Goal: Information Seeking & Learning: Learn about a topic

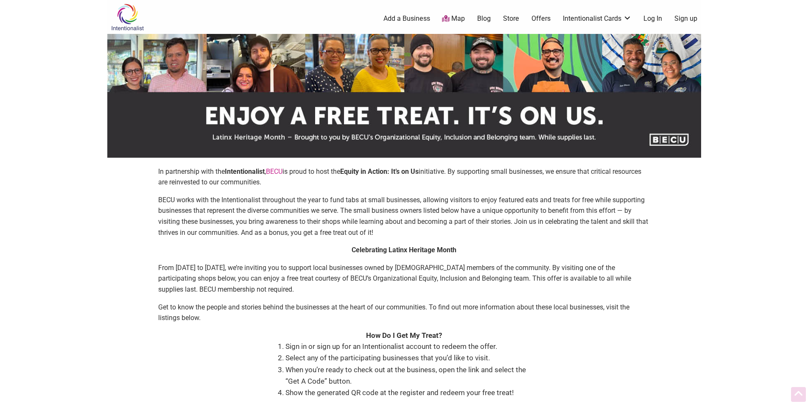
scroll to position [806, 0]
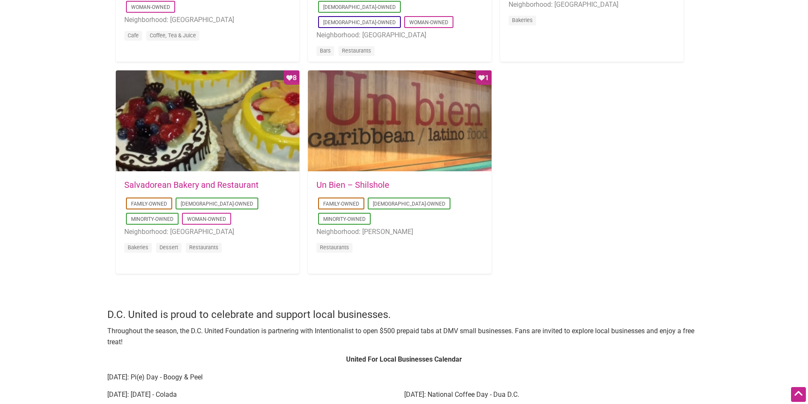
click at [356, 174] on div "[DATE] 08:32:22 Un Bien – [GEOGRAPHIC_DATA] Family-Owned [DEMOGRAPHIC_DATA]-Own…" at bounding box center [400, 222] width 184 height 100
click at [359, 184] on link "Un Bien – Shilshole" at bounding box center [353, 185] width 73 height 10
click at [176, 187] on link "Salvadorean Bakery and Restaurant" at bounding box center [191, 185] width 134 height 10
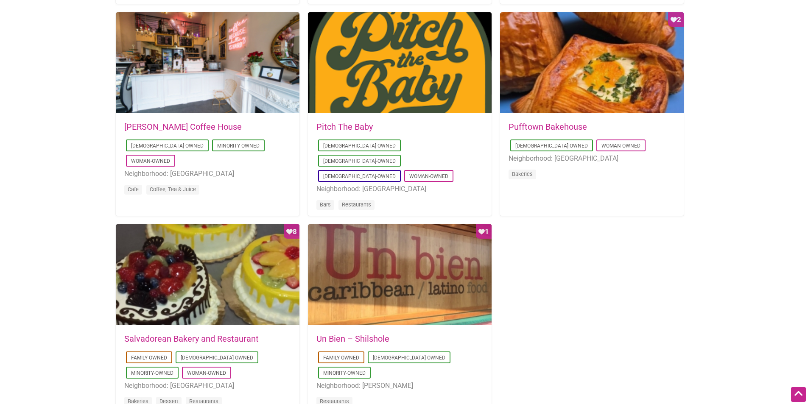
scroll to position [636, 0]
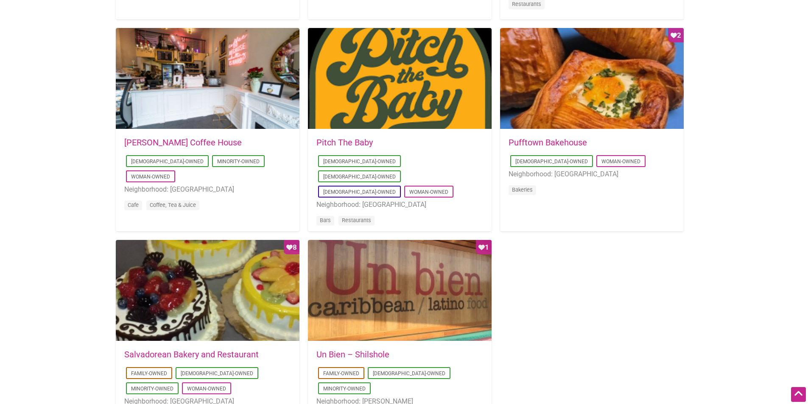
click at [553, 142] on link "Pufftown Bakehouse" at bounding box center [548, 142] width 78 height 10
click at [349, 140] on link "Pitch The Baby" at bounding box center [345, 142] width 56 height 10
click at [165, 142] on link "Leon Coffee House" at bounding box center [183, 142] width 118 height 10
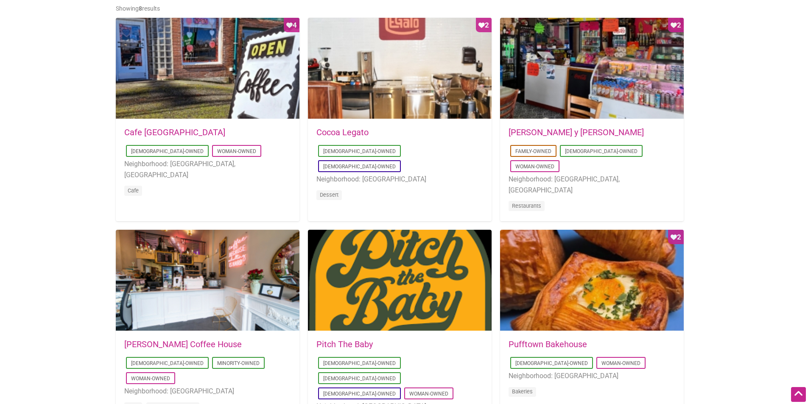
scroll to position [424, 0]
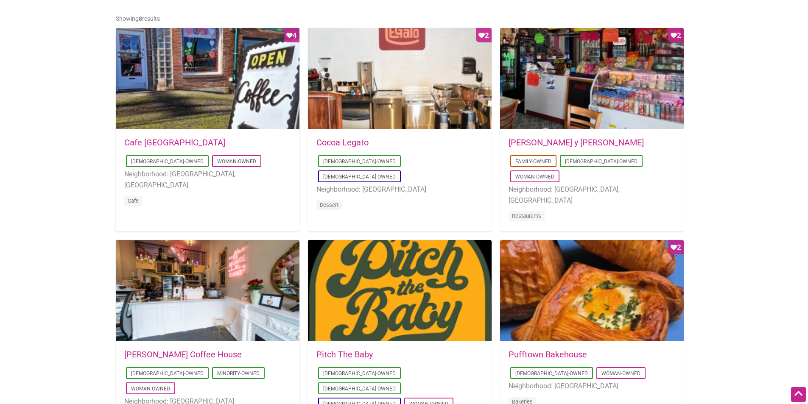
click at [572, 144] on link "Don Gallopinto y Tortas Locas" at bounding box center [576, 142] width 135 height 10
click at [356, 142] on link "Cocoa Legato" at bounding box center [343, 142] width 52 height 10
click at [157, 141] on link "Cafe Dulzura" at bounding box center [174, 142] width 101 height 10
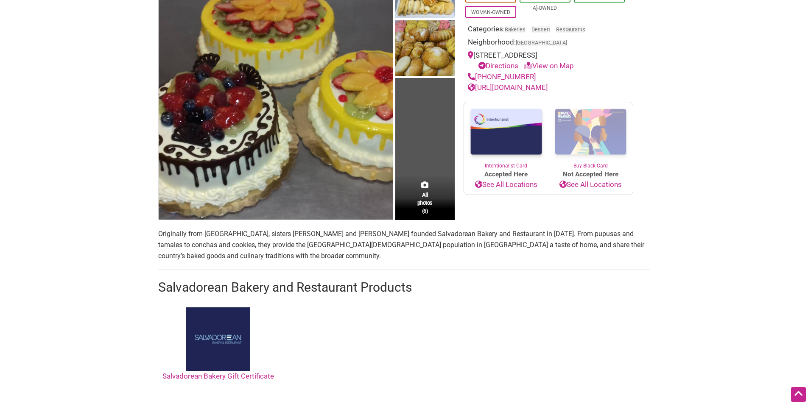
scroll to position [170, 0]
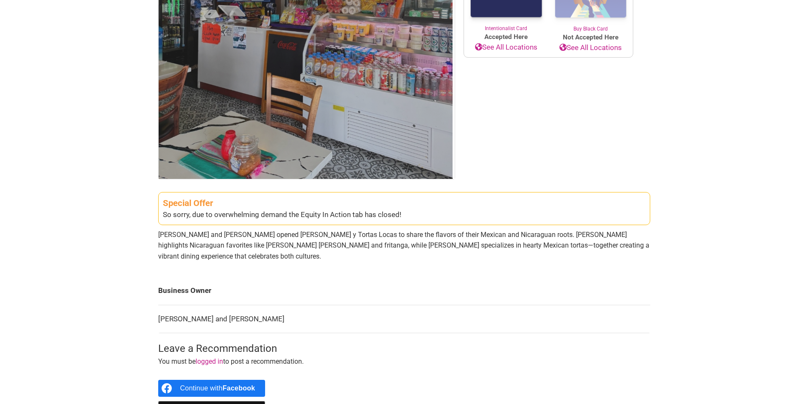
scroll to position [212, 0]
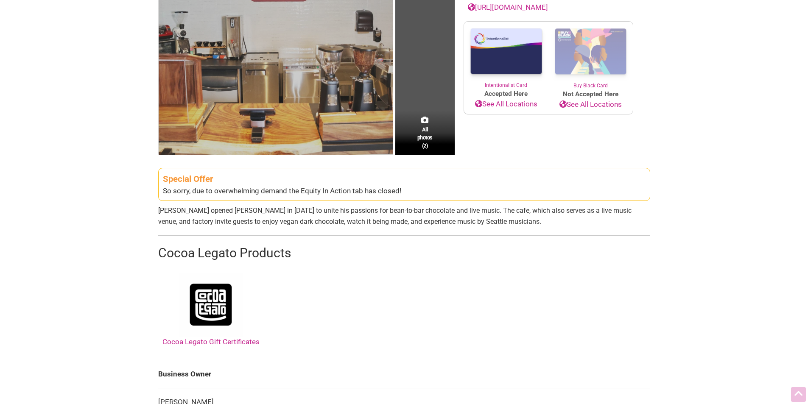
scroll to position [170, 0]
